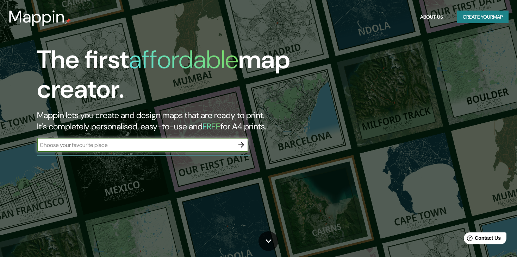
click at [225, 146] on input "text" at bounding box center [135, 145] width 197 height 8
paste input "Institución Educativa Técnica Bicentenario"
type input "Institución Educativa Técnica Bicentenario"
click at [241, 145] on icon "button" at bounding box center [241, 145] width 6 height 6
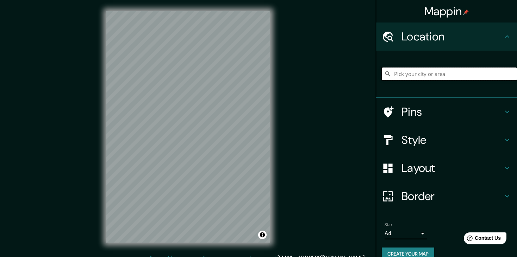
click at [429, 72] on input "Pick your city or area" at bounding box center [448, 74] width 135 height 13
click at [424, 79] on input "Pick your city or area" at bounding box center [448, 74] width 135 height 13
paste input "Institución Educativa Técnica Bicentenario"
type input "Institución Educativa Técnica Bicentenario"
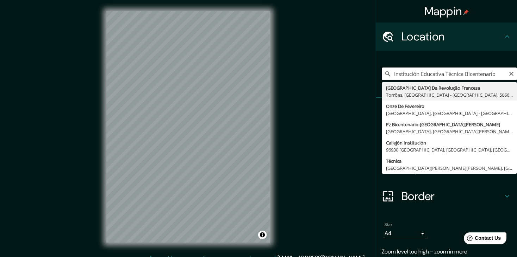
click at [424, 79] on input "Institución Educativa Técnica Bicentenario" at bounding box center [448, 74] width 135 height 13
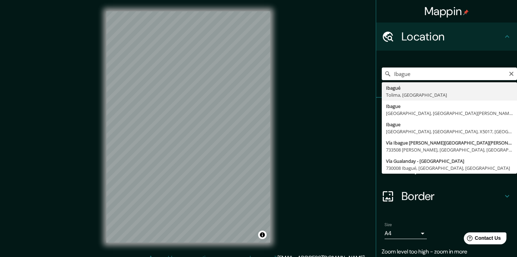
type input "Ibagué, [GEOGRAPHIC_DATA], [GEOGRAPHIC_DATA]"
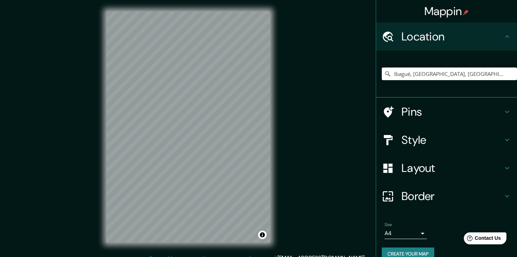
click at [401, 231] on body "Mappin Location [GEOGRAPHIC_DATA], [GEOGRAPHIC_DATA], [GEOGRAPHIC_DATA] Pins St…" at bounding box center [258, 128] width 517 height 257
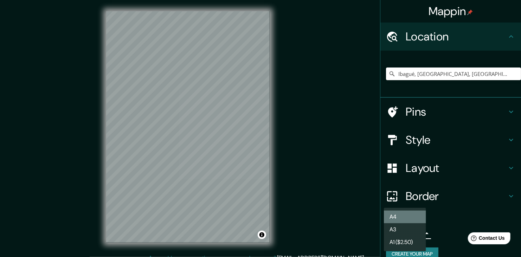
click at [414, 219] on li "A4" at bounding box center [405, 217] width 42 height 13
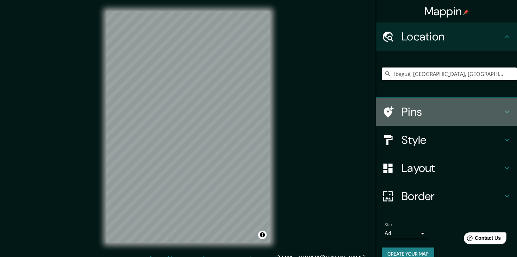
click at [420, 114] on h4 "Pins" at bounding box center [451, 112] width 101 height 14
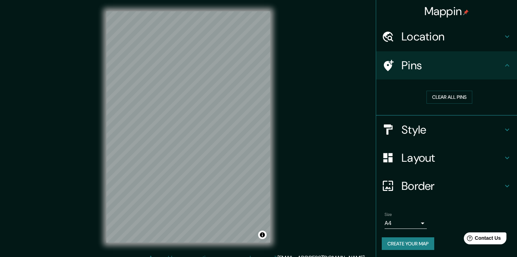
click at [420, 127] on h4 "Style" at bounding box center [451, 130] width 101 height 14
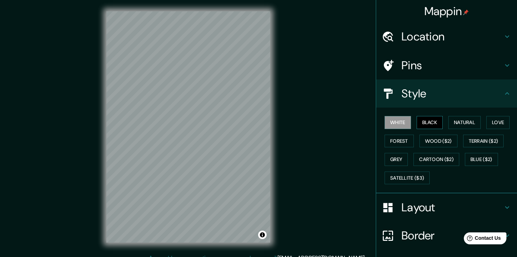
click at [421, 120] on button "Black" at bounding box center [429, 122] width 26 height 13
click at [448, 122] on button "Natural" at bounding box center [464, 122] width 32 height 13
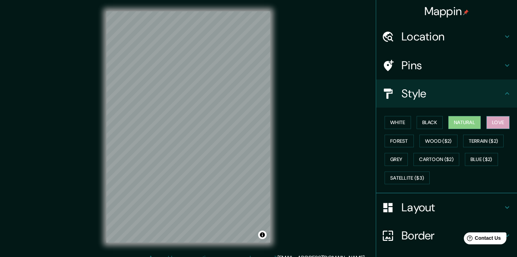
click at [488, 121] on button "Love" at bounding box center [497, 122] width 23 height 13
click at [397, 143] on button "Forest" at bounding box center [398, 141] width 29 height 13
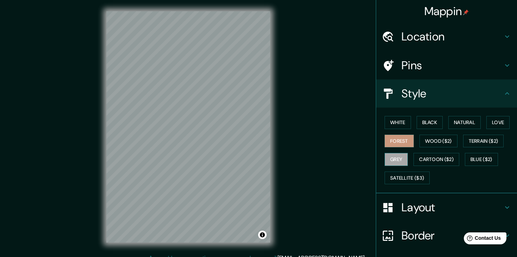
click at [394, 159] on button "Grey" at bounding box center [395, 159] width 23 height 13
click at [392, 121] on button "White" at bounding box center [397, 122] width 26 height 13
click at [387, 162] on button "Grey" at bounding box center [395, 159] width 23 height 13
click at [439, 90] on h4 "Style" at bounding box center [451, 94] width 101 height 14
click at [505, 94] on icon at bounding box center [507, 93] width 4 height 2
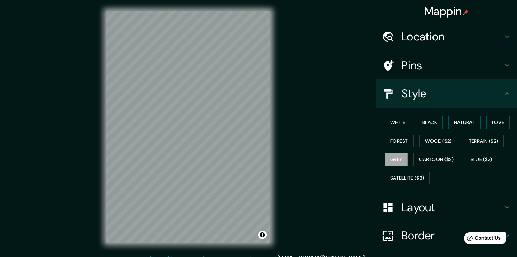
click at [505, 94] on icon at bounding box center [507, 93] width 4 height 2
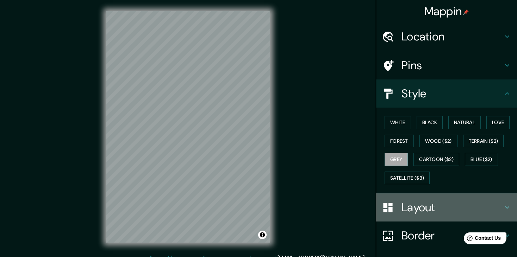
click at [406, 207] on h4 "Layout" at bounding box center [451, 208] width 101 height 14
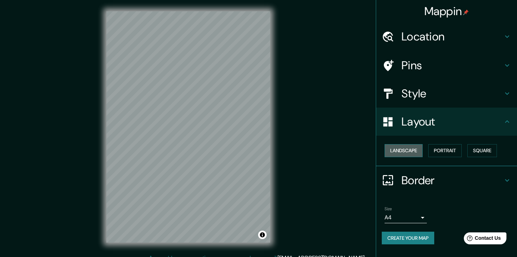
click at [408, 151] on button "Landscape" at bounding box center [403, 150] width 38 height 13
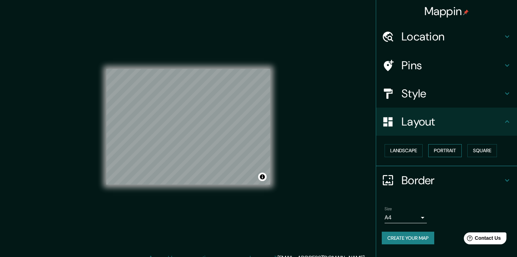
click at [448, 152] on button "Portrait" at bounding box center [444, 150] width 33 height 13
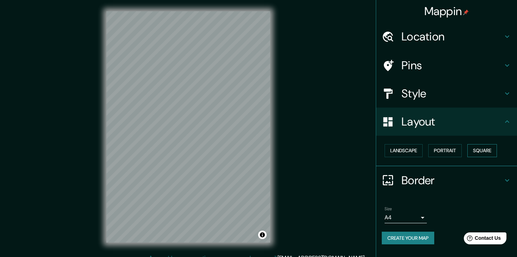
click at [474, 150] on button "Square" at bounding box center [482, 150] width 30 height 13
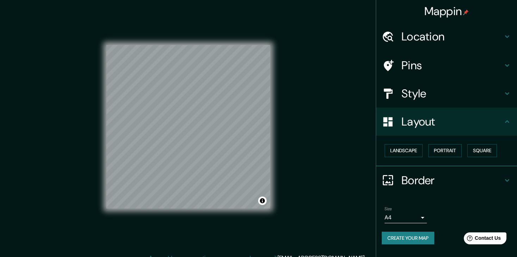
click at [429, 180] on h4 "Border" at bounding box center [451, 180] width 101 height 14
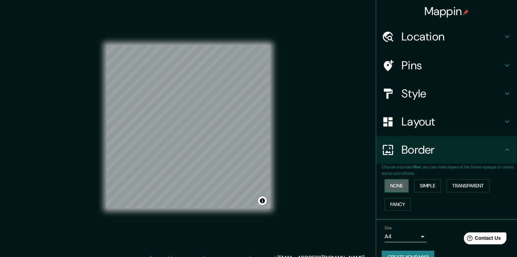
click at [396, 185] on button "None" at bounding box center [396, 185] width 24 height 13
click at [422, 185] on button "Simple" at bounding box center [427, 185] width 27 height 13
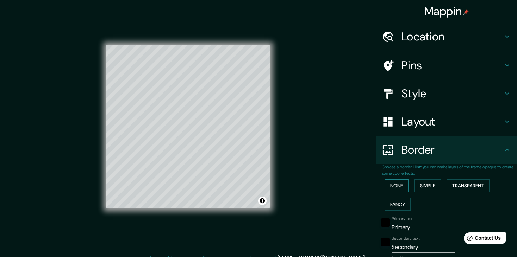
click at [402, 184] on button "None" at bounding box center [396, 185] width 24 height 13
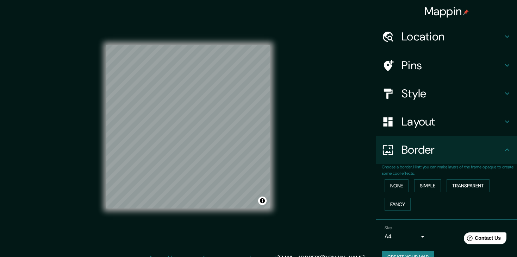
click at [453, 157] on div "Border" at bounding box center [446, 150] width 141 height 28
click at [409, 67] on h4 "Pins" at bounding box center [451, 65] width 101 height 14
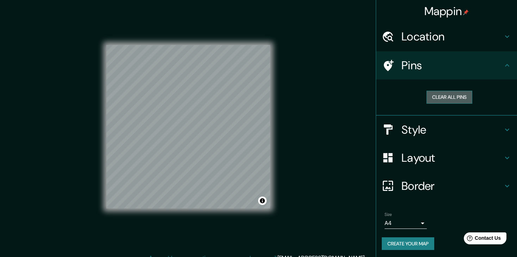
click at [440, 98] on button "Clear all pins" at bounding box center [449, 97] width 46 height 13
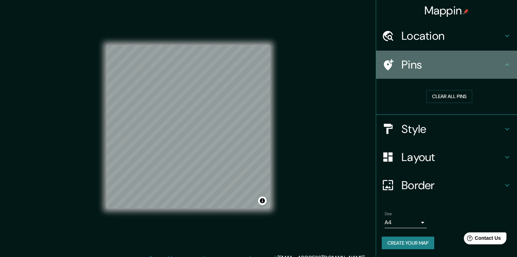
click at [453, 69] on h4 "Pins" at bounding box center [451, 65] width 101 height 14
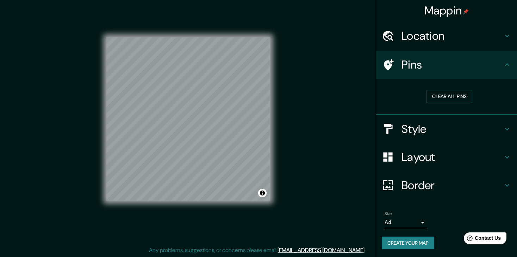
scroll to position [8, 0]
click at [407, 240] on button "Create your map" at bounding box center [407, 243] width 52 height 13
click at [411, 242] on button "Create your map" at bounding box center [407, 243] width 52 height 13
click at [439, 179] on h4 "Border" at bounding box center [451, 185] width 101 height 14
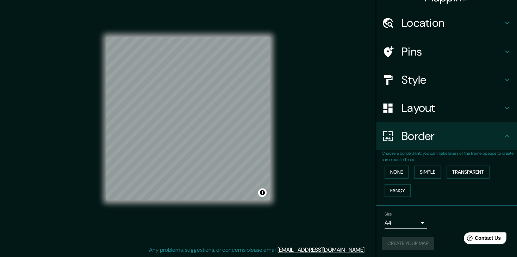
scroll to position [14, 0]
click at [478, 142] on h4 "Border" at bounding box center [451, 136] width 101 height 14
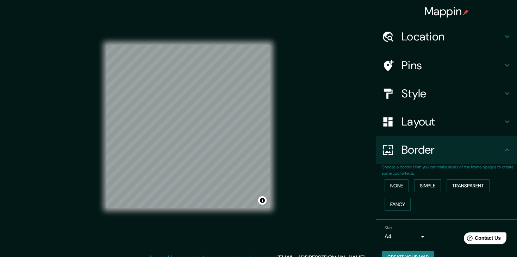
scroll to position [0, 0]
click at [424, 34] on h4 "Location" at bounding box center [451, 37] width 101 height 14
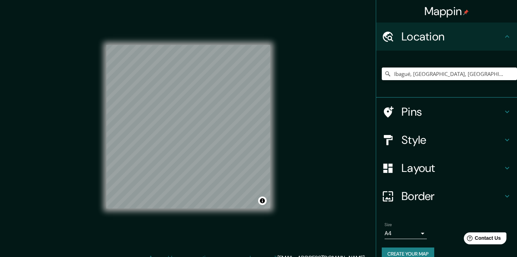
click at [436, 38] on h4 "Location" at bounding box center [451, 37] width 101 height 14
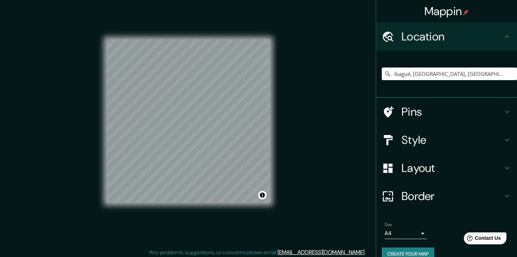
scroll to position [8, 0]
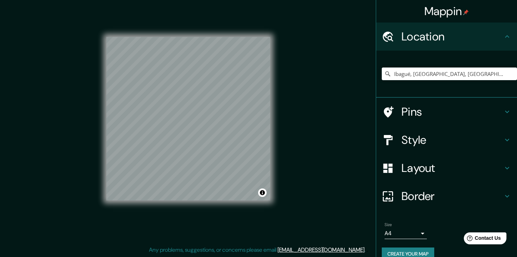
drag, startPoint x: 270, startPoint y: 75, endPoint x: 310, endPoint y: 52, distance: 45.8
click at [310, 52] on div "Mappin Location [GEOGRAPHIC_DATA], [GEOGRAPHIC_DATA], [GEOGRAPHIC_DATA] Pins St…" at bounding box center [258, 124] width 517 height 265
